Goal: Find specific page/section: Find specific page/section

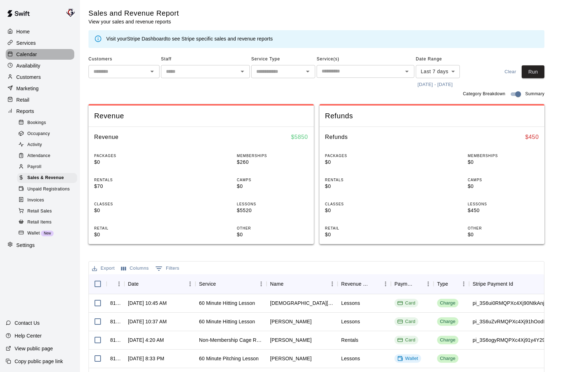
click at [21, 55] on p "Calendar" at bounding box center [26, 54] width 21 height 7
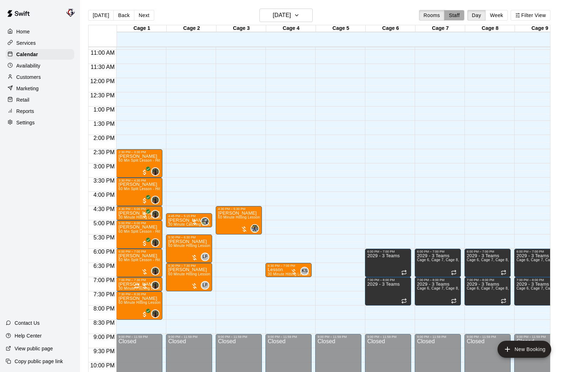
click at [452, 19] on button "Staff" at bounding box center [454, 15] width 20 height 11
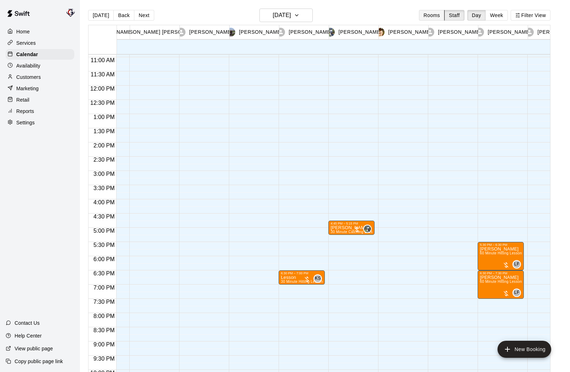
click at [435, 18] on button "Rooms" at bounding box center [432, 15] width 26 height 11
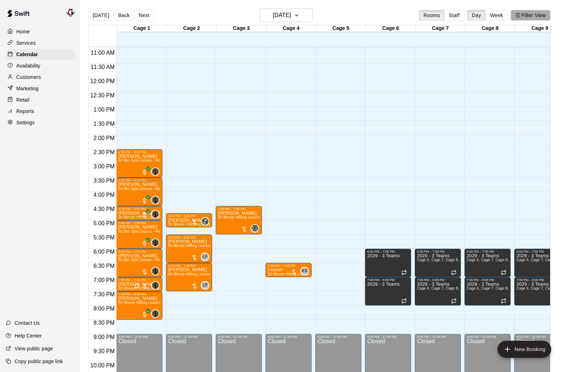
click at [534, 13] on button "Filter View" at bounding box center [530, 15] width 40 height 11
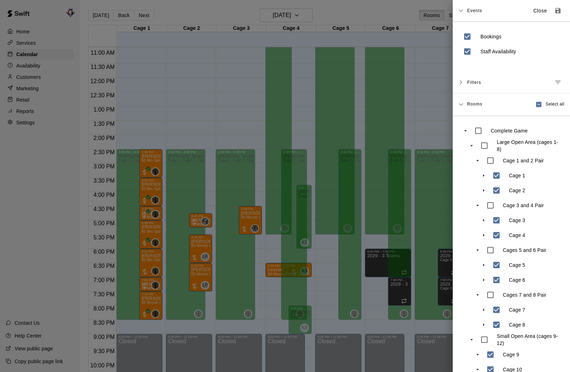
click at [414, 134] on div at bounding box center [285, 186] width 570 height 372
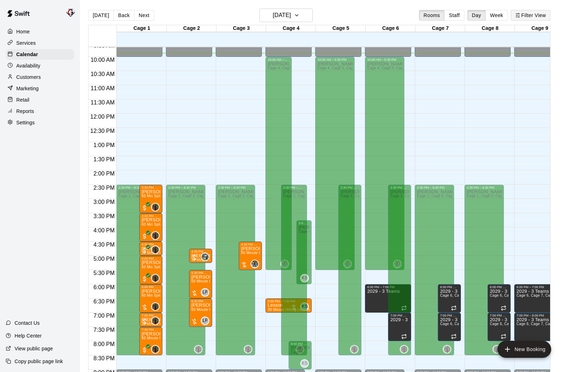
click at [525, 14] on button "Filter View" at bounding box center [530, 15] width 40 height 11
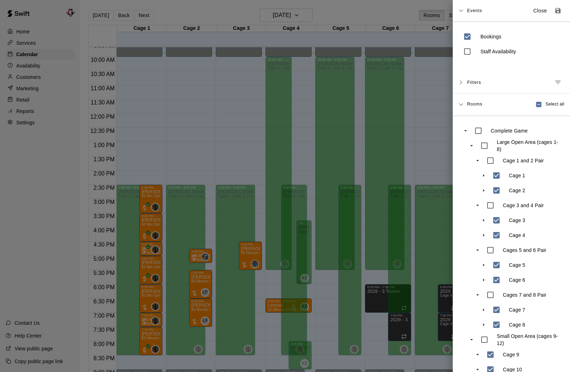
click at [443, 71] on div at bounding box center [285, 186] width 570 height 372
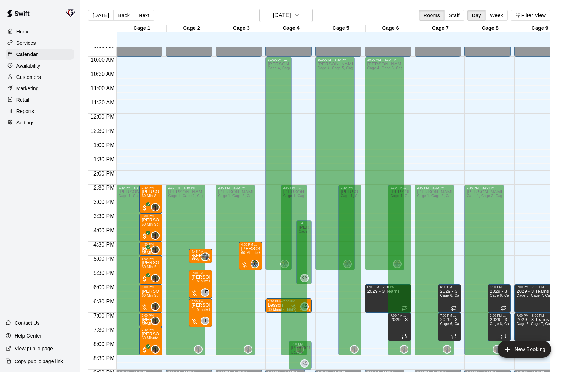
scroll to position [0, 0]
click at [16, 54] on p "Calendar" at bounding box center [27, 54] width 22 height 7
click at [281, 16] on h6 "[DATE]" at bounding box center [282, 15] width 18 height 10
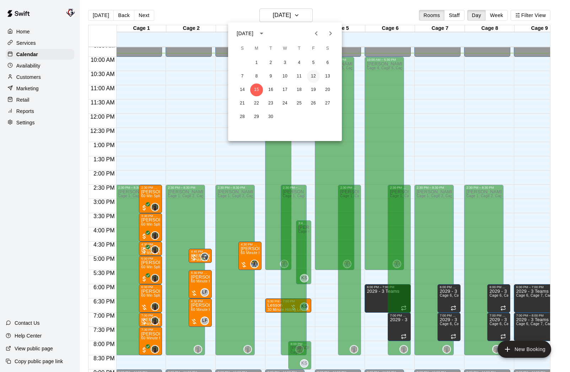
click at [312, 75] on button "12" at bounding box center [313, 76] width 13 height 13
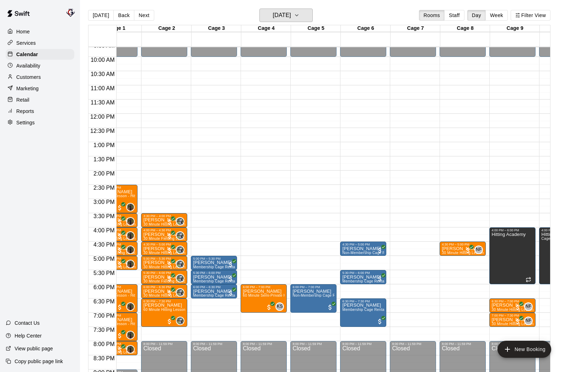
scroll to position [0, 0]
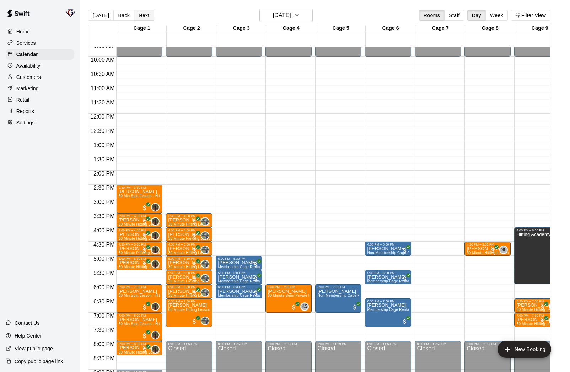
click at [143, 17] on button "Next" at bounding box center [144, 15] width 20 height 11
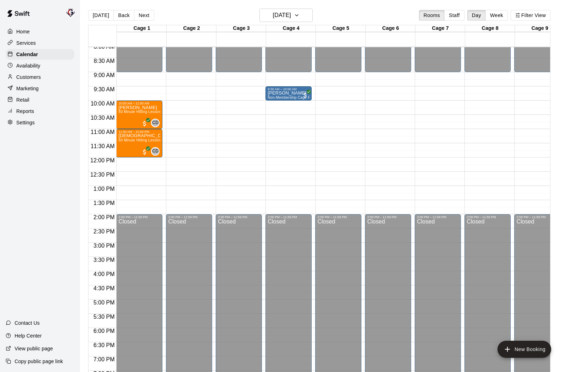
scroll to position [231, 0]
click at [144, 16] on button "Next" at bounding box center [144, 15] width 20 height 11
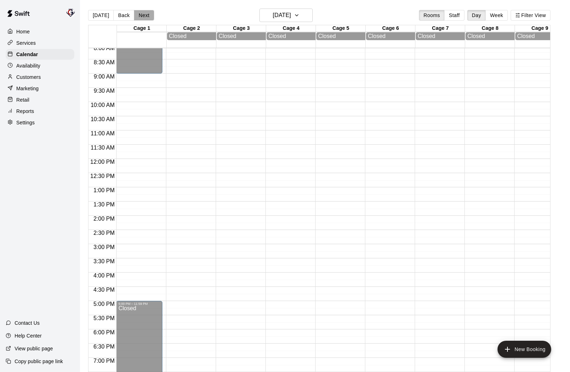
click at [145, 18] on button "Next" at bounding box center [144, 15] width 20 height 11
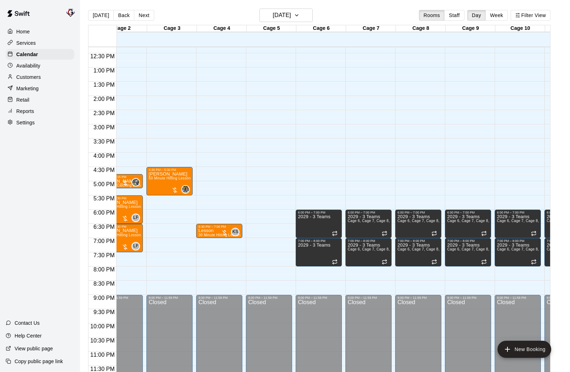
scroll to position [0, 146]
